Goal: Connect with others: Connect with others

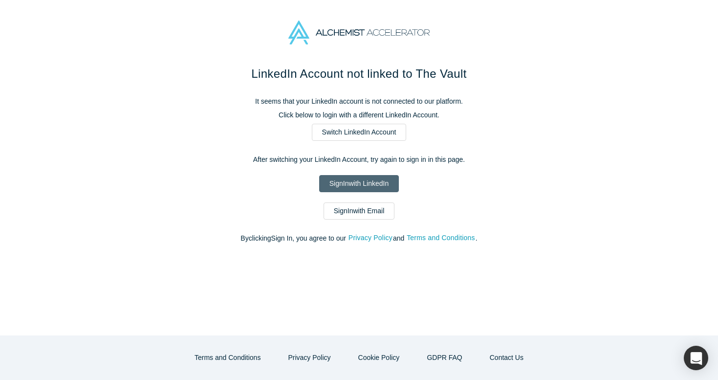
click at [343, 177] on link "Sign In with LinkedIn" at bounding box center [359, 183] width 80 height 17
